Goal: Task Accomplishment & Management: Use online tool/utility

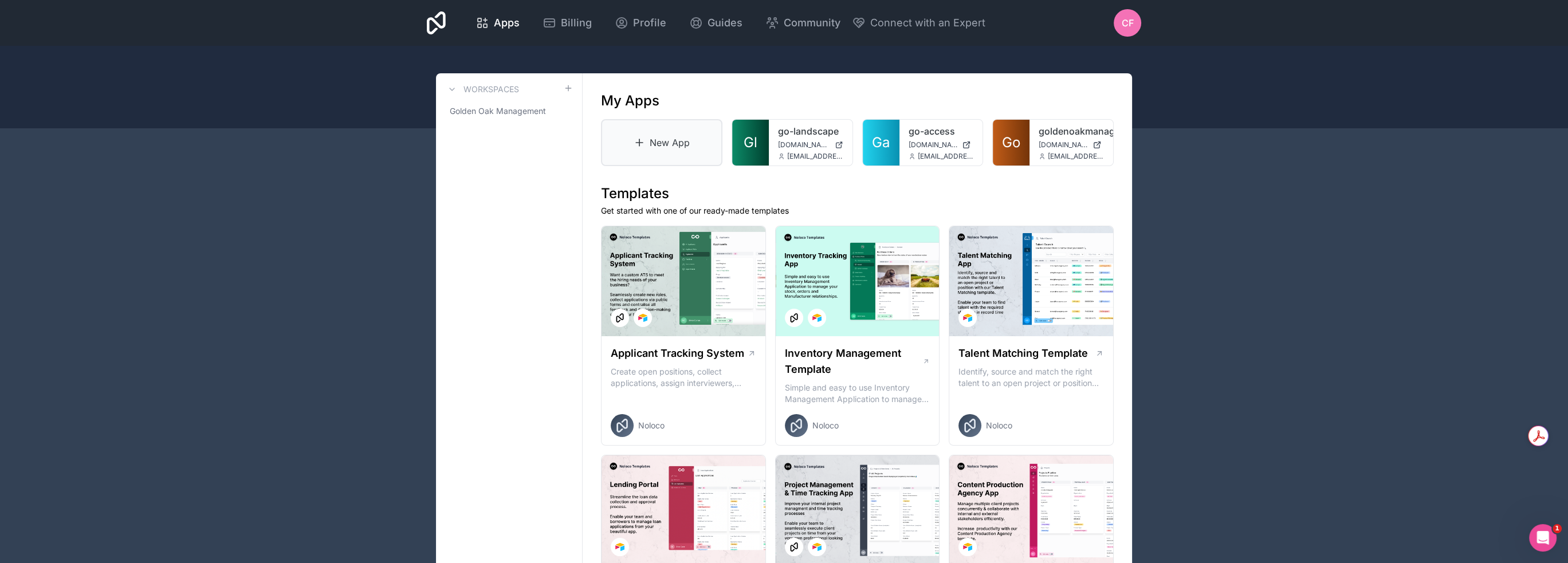
click at [672, 139] on link "New App" at bounding box center [661, 143] width 121 height 47
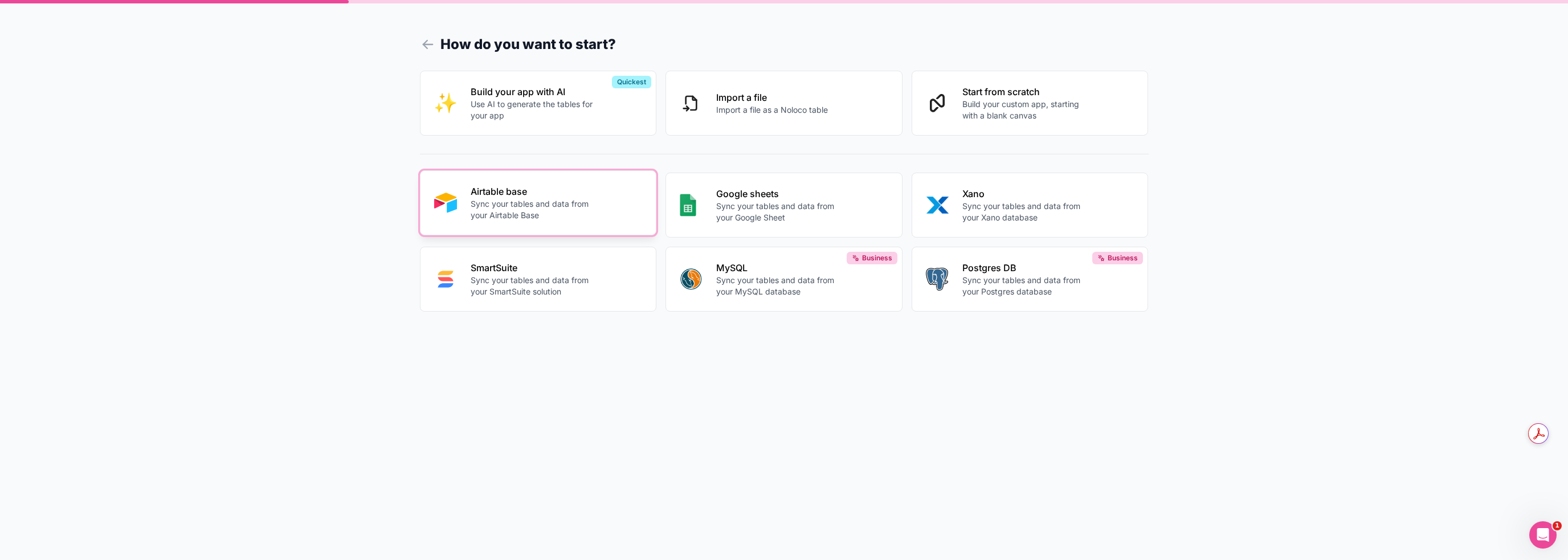
click at [538, 193] on p "Airtable base" at bounding box center [534, 192] width 127 height 14
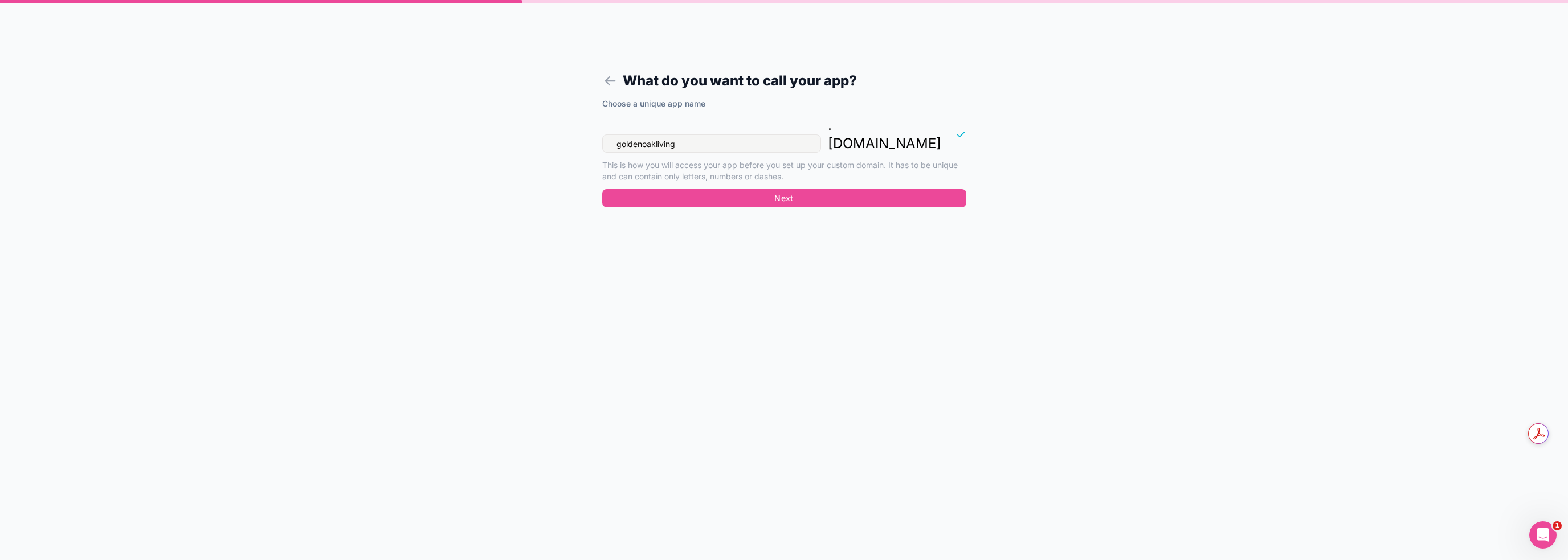
drag, startPoint x: 521, startPoint y: 113, endPoint x: 509, endPoint y: 113, distance: 12.0
click at [509, 113] on div "What do you want to call your app? Choose a unique app name goldenoakliving . […" at bounding box center [784, 280] width 1568 height 560
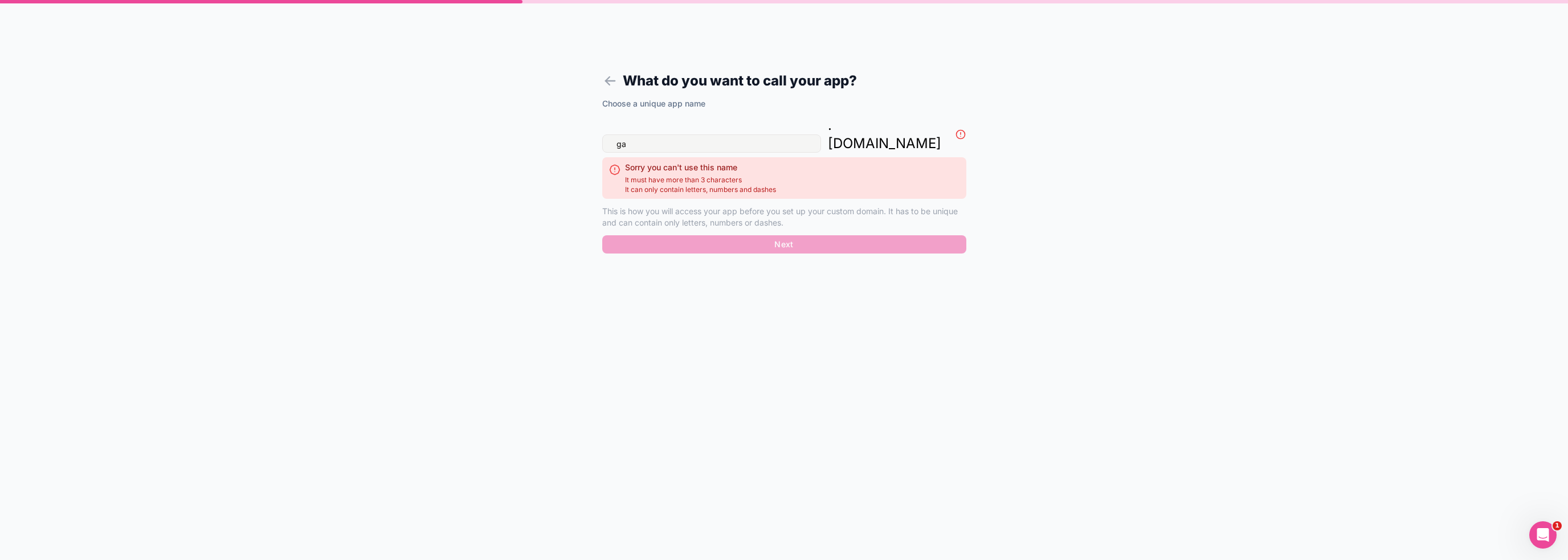
type input "g"
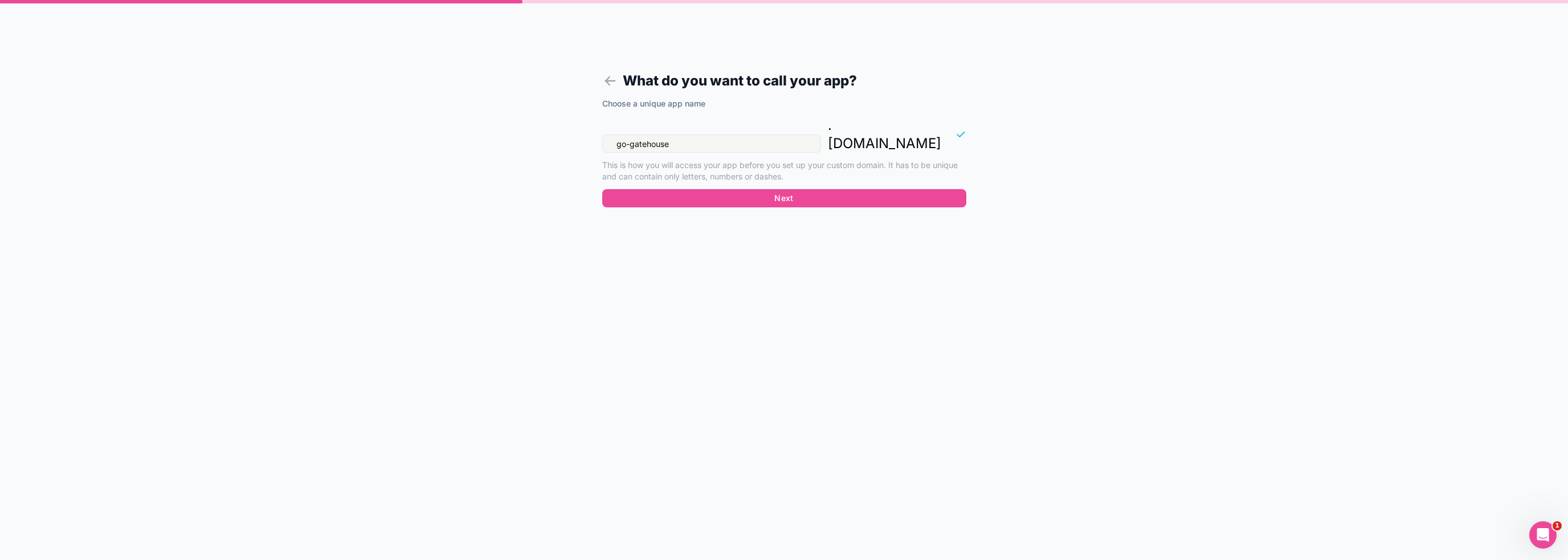
type input "go-gatehouse"
click at [510, 115] on div "What do you want to call your app? Choose a unique app name go-gatehouse . [DOM…" at bounding box center [784, 280] width 1568 height 560
click at [838, 189] on button "Next" at bounding box center [784, 198] width 364 height 18
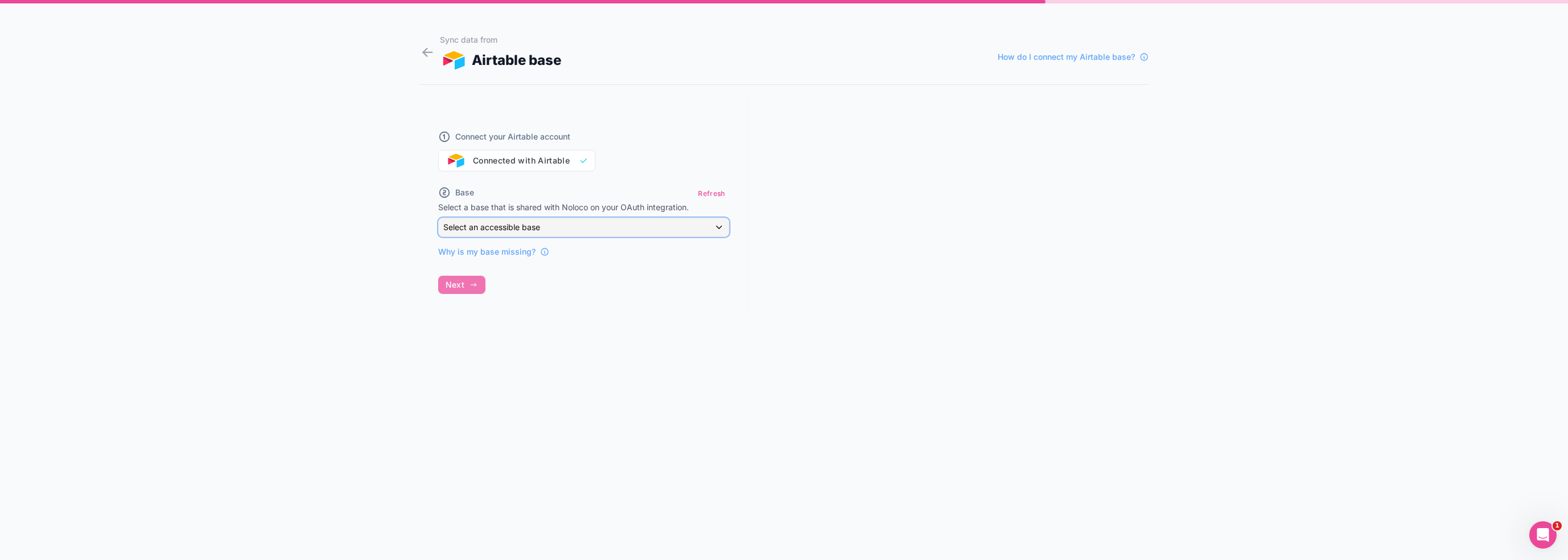
click at [559, 233] on div "Select an accessible base" at bounding box center [584, 227] width 290 height 18
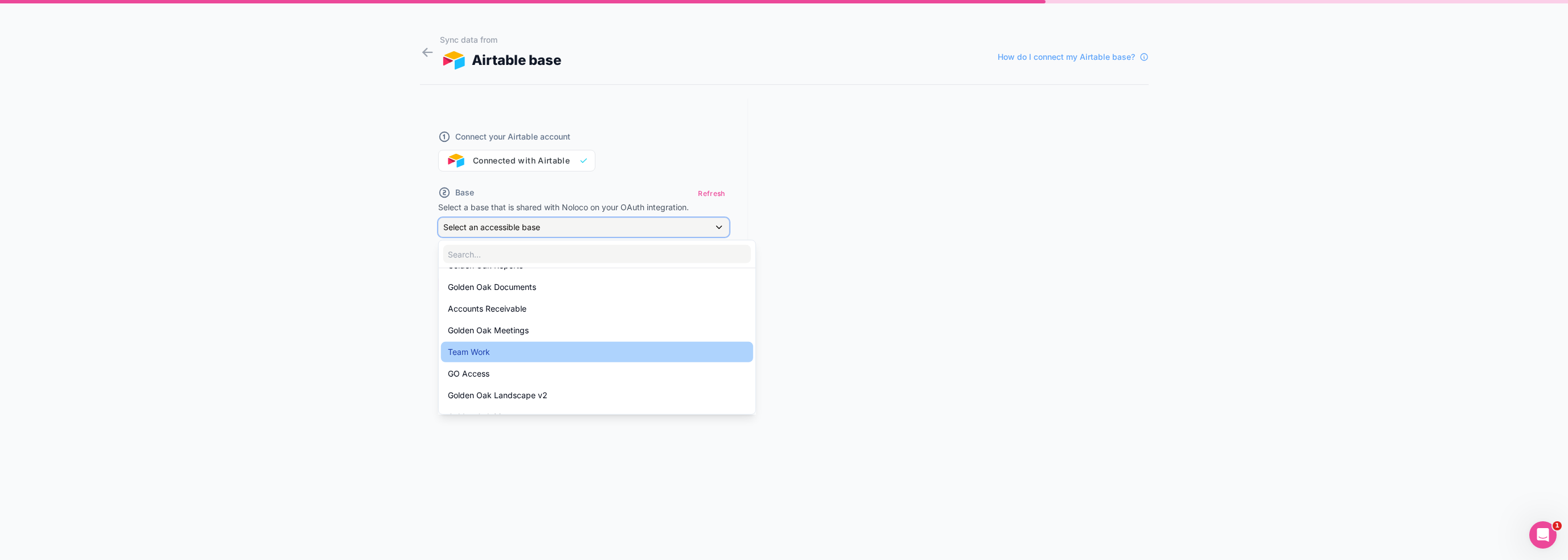
scroll to position [81, 0]
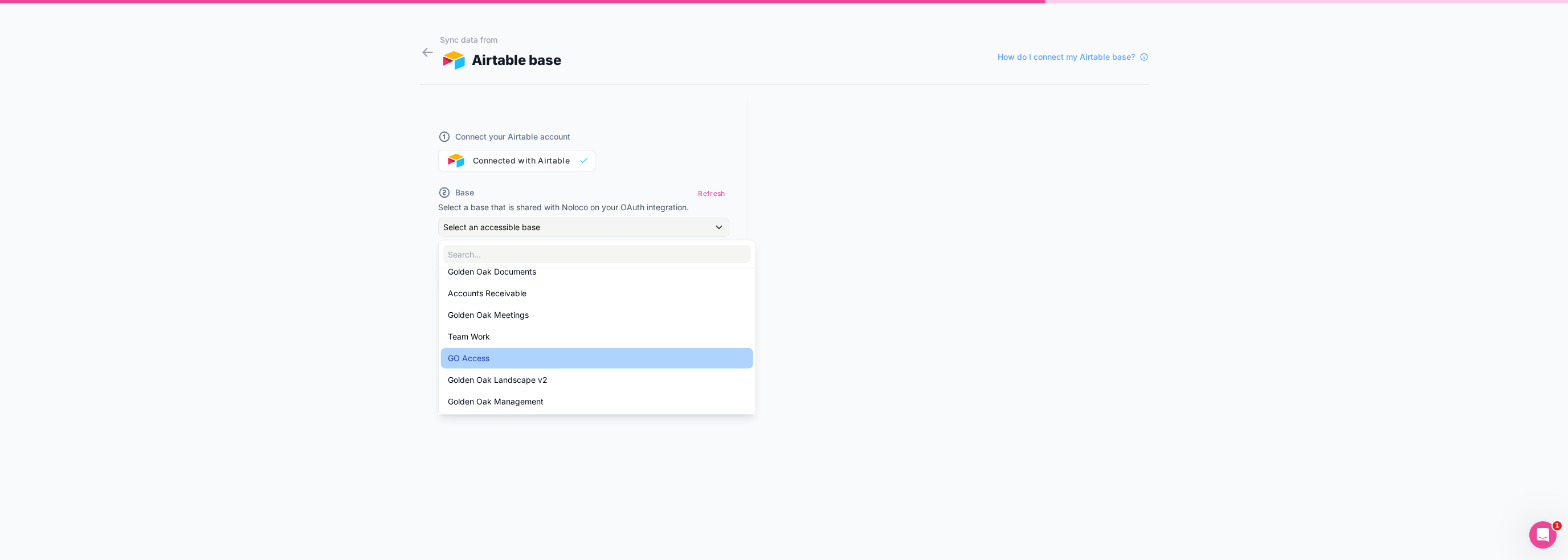
click at [519, 358] on div "GO Access" at bounding box center [597, 358] width 298 height 14
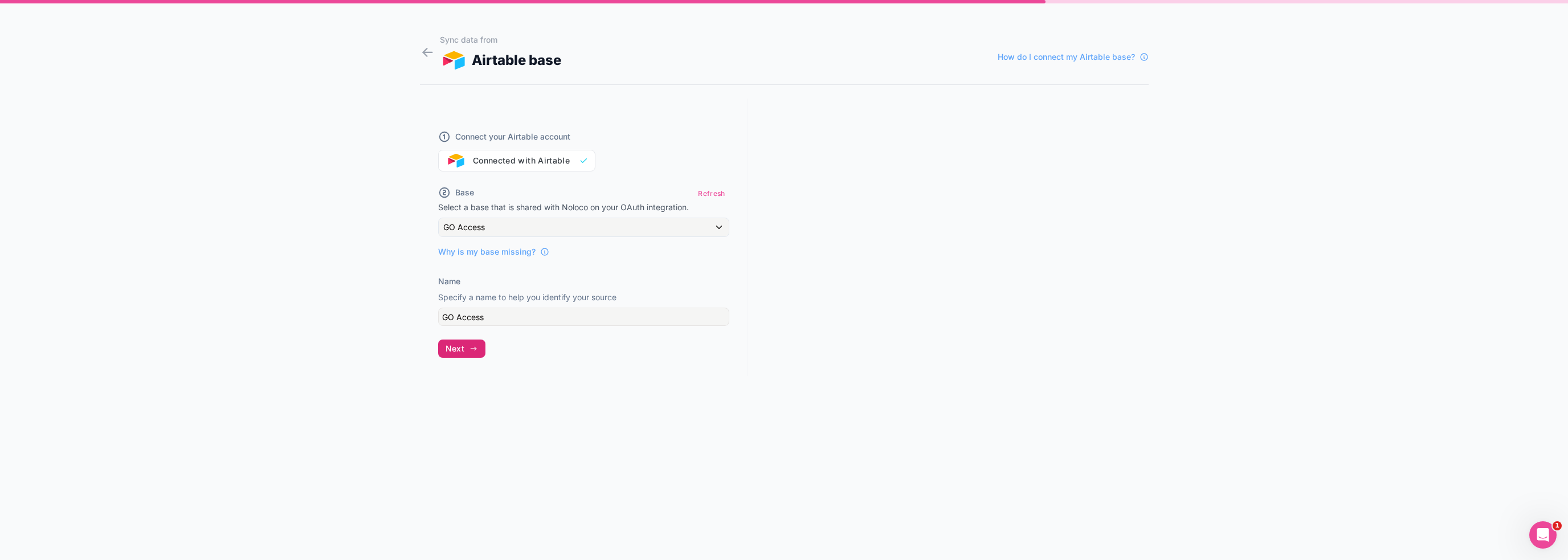
click at [462, 343] on span "Next" at bounding box center [455, 348] width 19 height 10
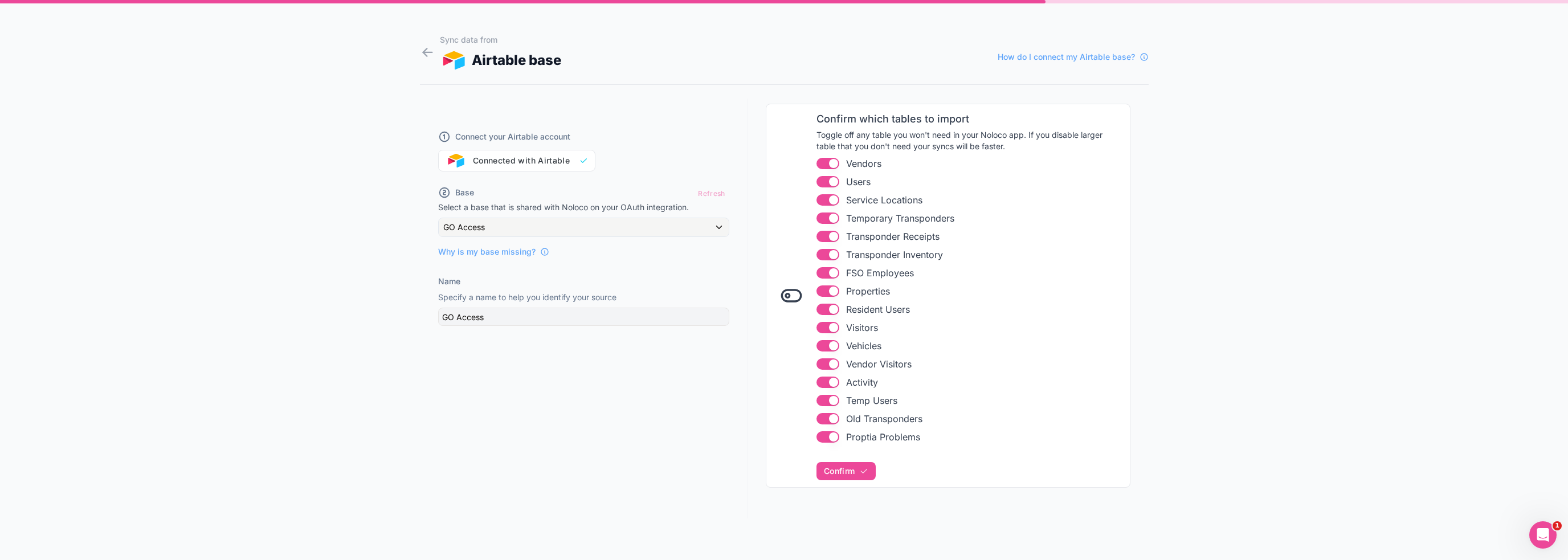
scroll to position [142, 0]
click at [827, 231] on button "Use setting" at bounding box center [827, 231] width 23 height 11
click at [825, 250] on button "Use setting" at bounding box center [827, 251] width 23 height 11
click at [825, 268] on button "Use setting" at bounding box center [827, 269] width 23 height 11
click at [821, 289] on button "Use setting" at bounding box center [827, 287] width 23 height 11
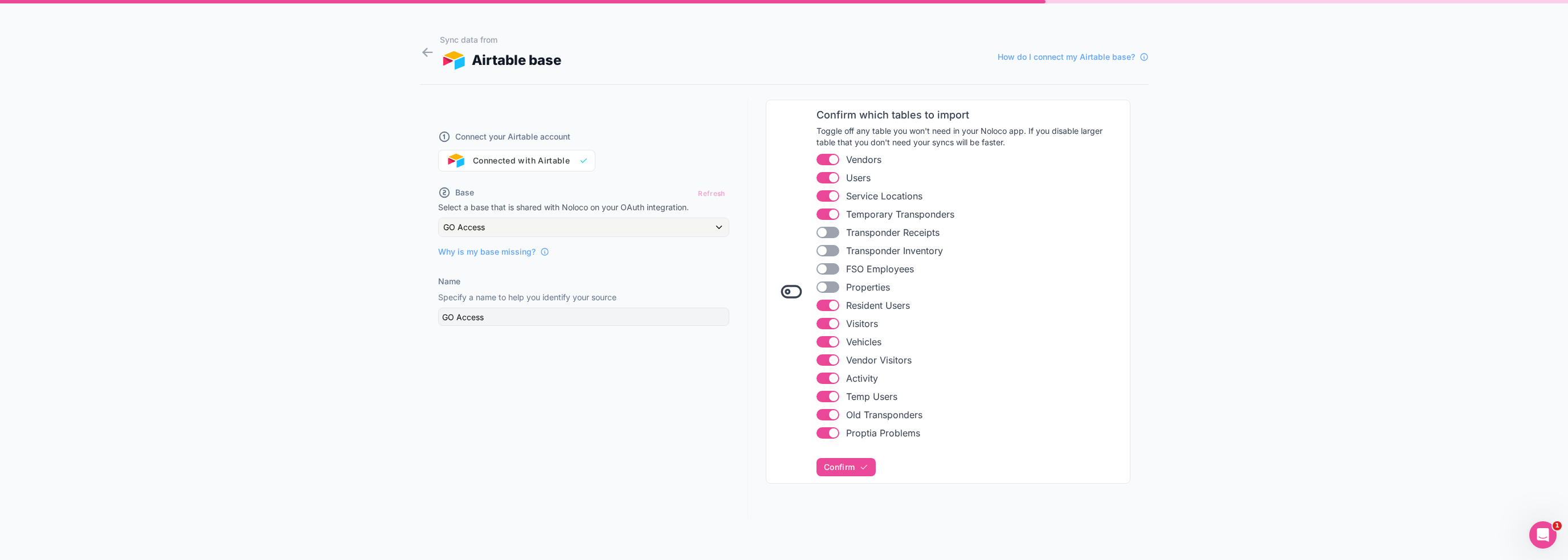
click at [823, 303] on button "Use setting" at bounding box center [827, 305] width 23 height 11
click at [823, 319] on button "Use setting" at bounding box center [827, 323] width 23 height 11
click at [823, 335] on li "Use setting Vehicles" at bounding box center [969, 342] width 306 height 14
click at [826, 335] on li "Use setting Vehicles" at bounding box center [969, 342] width 306 height 14
click at [827, 342] on button "Use setting" at bounding box center [827, 342] width 23 height 11
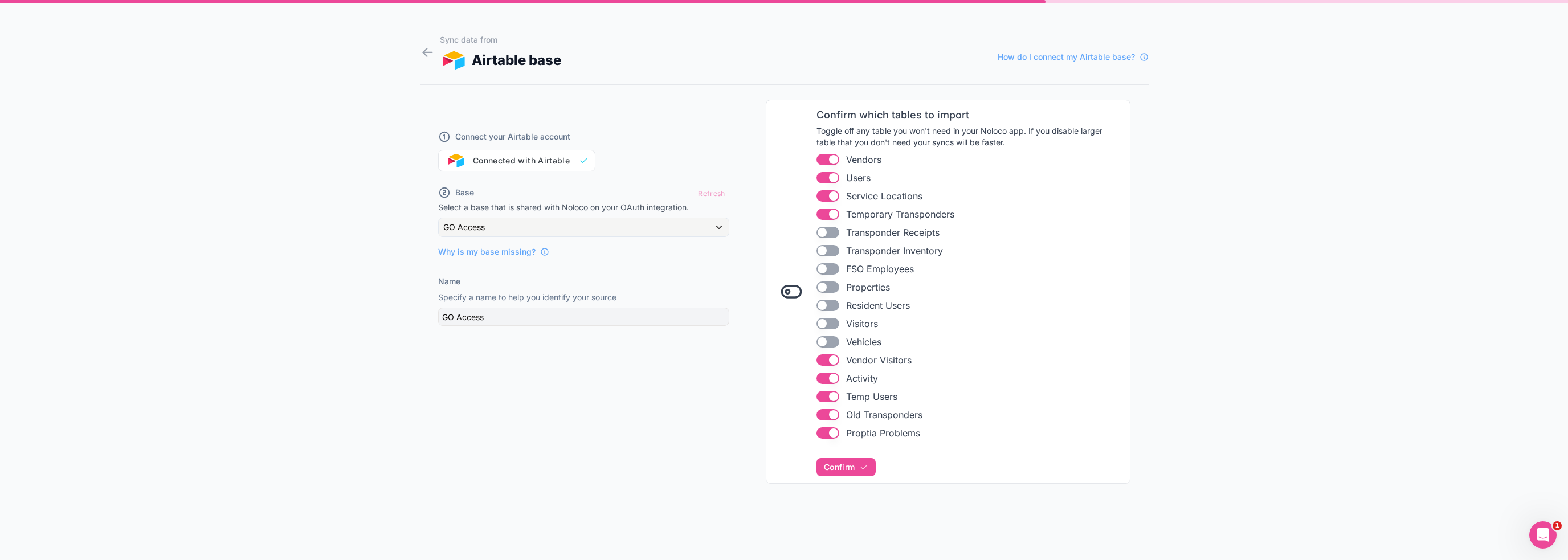
click at [827, 355] on button "Use setting" at bounding box center [827, 360] width 23 height 11
click at [830, 373] on button "Use setting" at bounding box center [827, 378] width 23 height 11
click at [830, 394] on button "Use setting" at bounding box center [827, 396] width 23 height 11
click at [832, 433] on button "Use setting" at bounding box center [827, 433] width 23 height 11
click at [843, 466] on span "Confirm" at bounding box center [839, 467] width 30 height 10
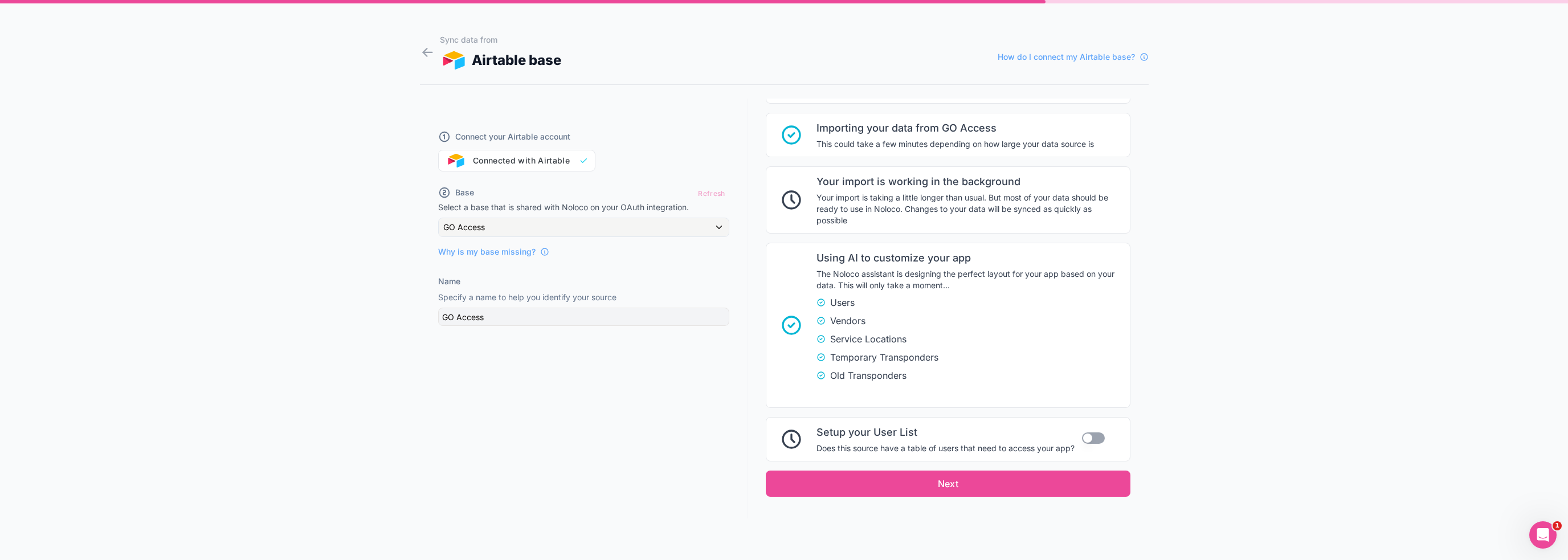
scroll to position [534, 0]
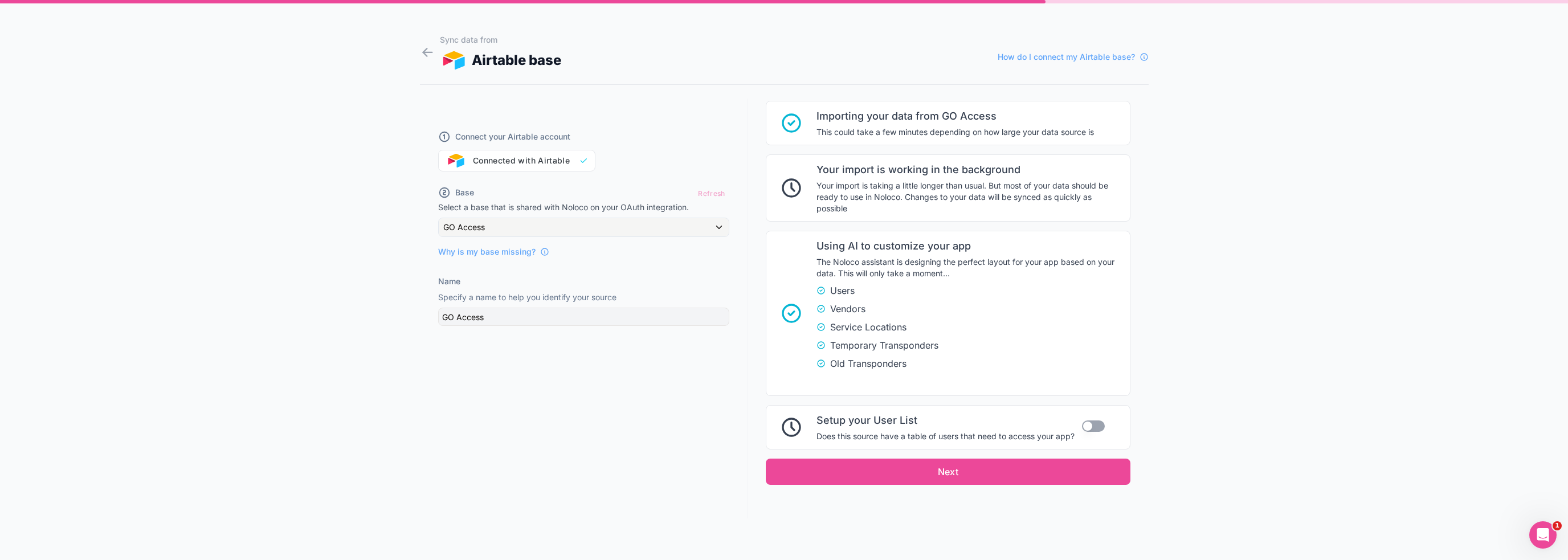
click at [1088, 420] on button "Use setting" at bounding box center [1094, 426] width 23 height 11
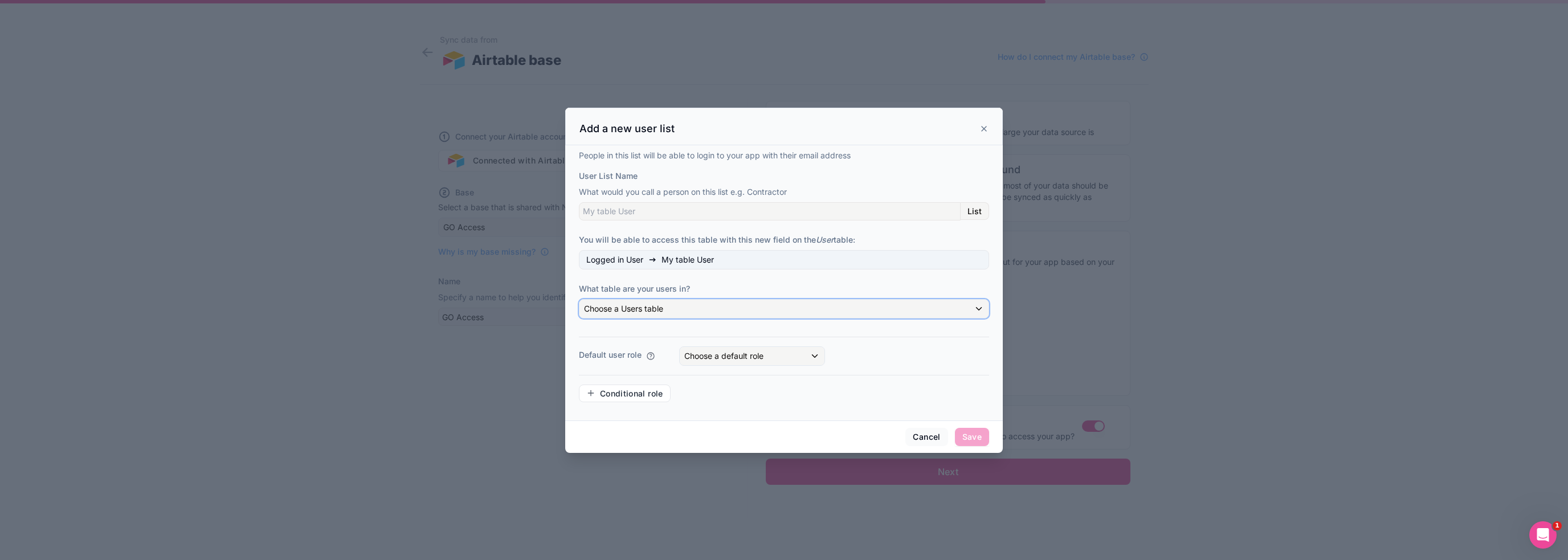
click at [674, 309] on div "Choose a Users table" at bounding box center [784, 309] width 409 height 18
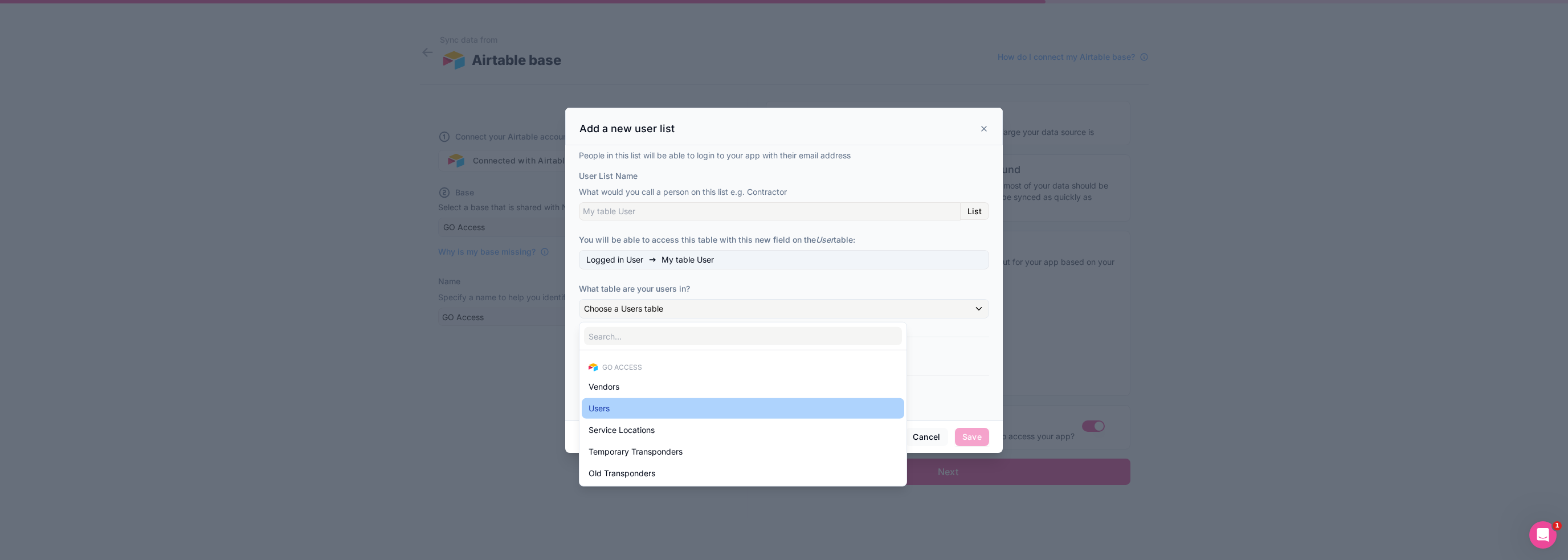
click at [649, 413] on div "Users" at bounding box center [743, 408] width 309 height 14
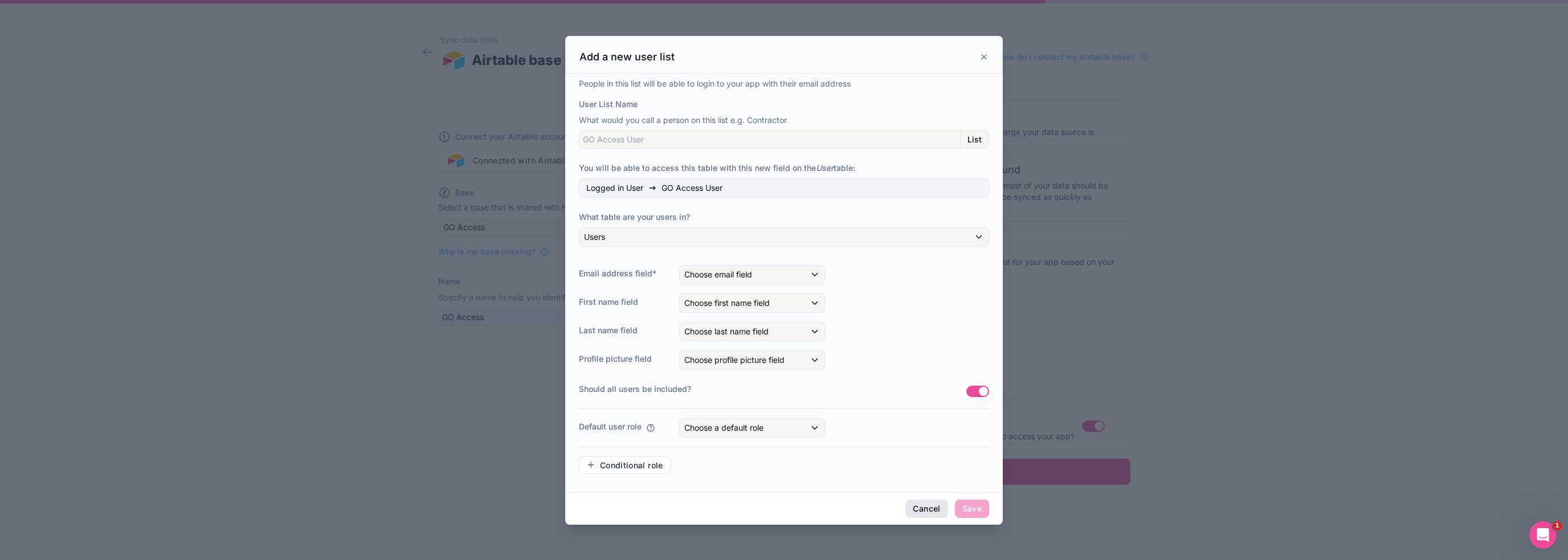
click at [928, 507] on button "Cancel" at bounding box center [926, 508] width 42 height 18
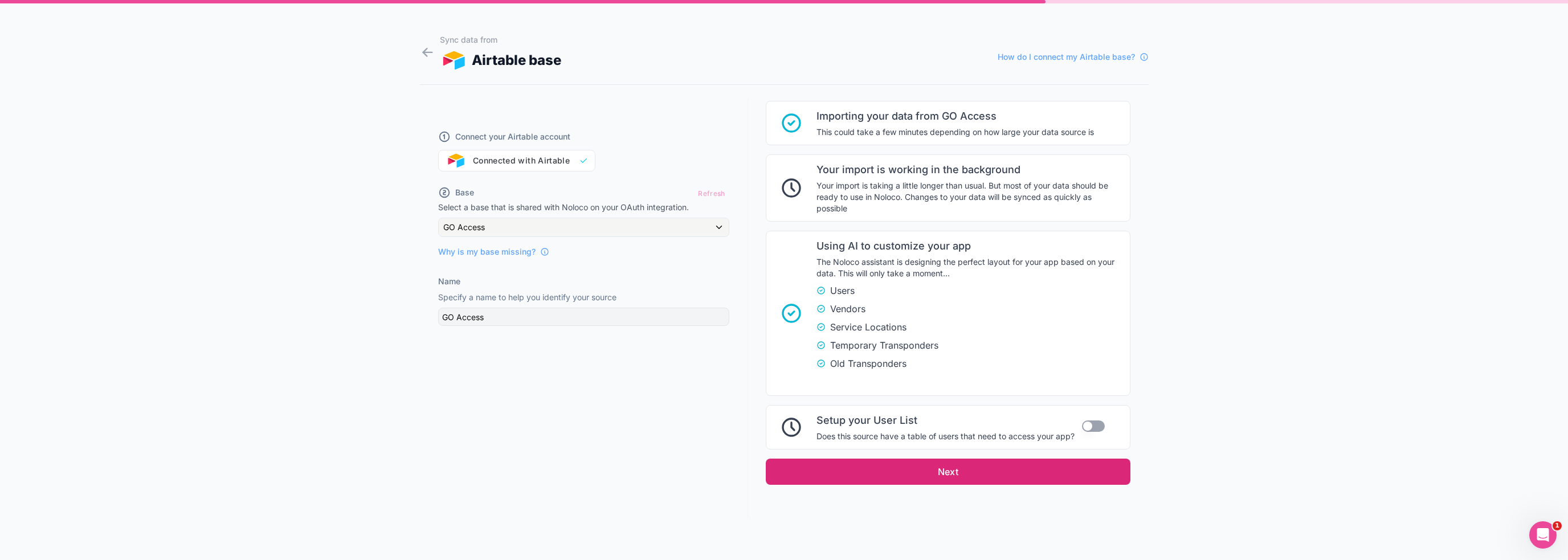
click at [934, 469] on button "Next" at bounding box center [948, 472] width 364 height 26
